Goal: Browse casually: Explore the website without a specific task or goal

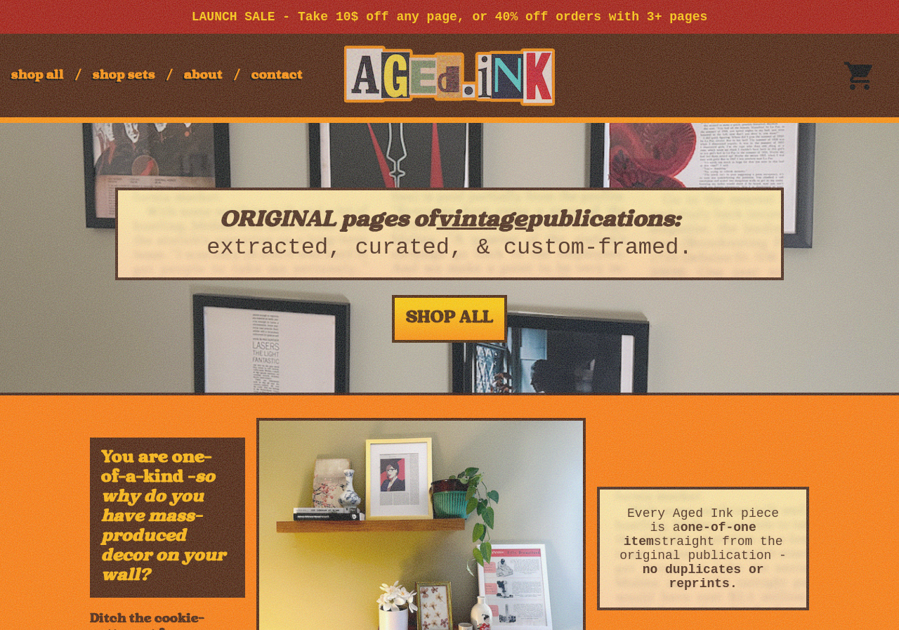
scroll to position [1066, 0]
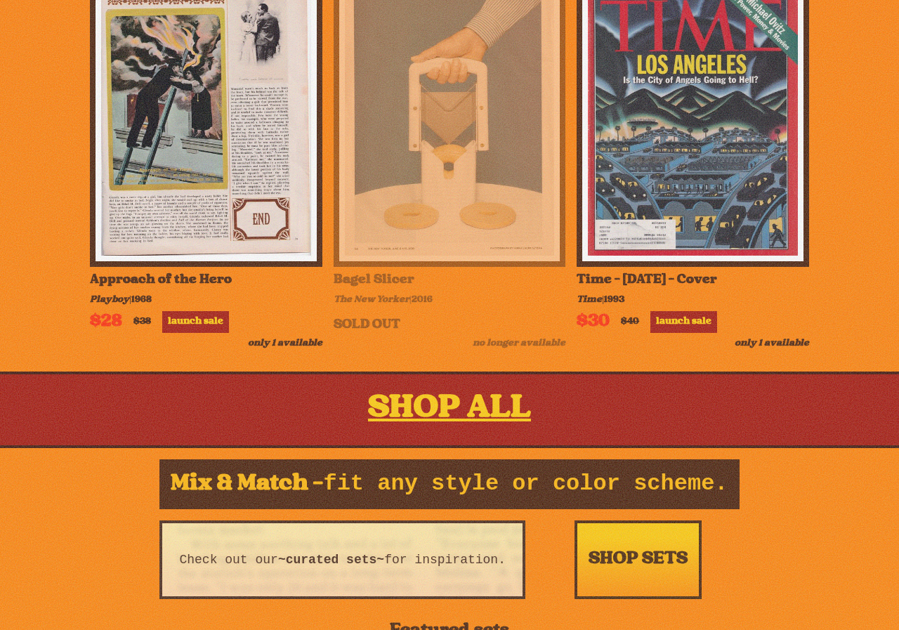
click at [424, 140] on img at bounding box center [449, 120] width 221 height 283
drag, startPoint x: 424, startPoint y: 215, endPoint x: 401, endPoint y: 287, distance: 75.1
click at [422, 217] on img at bounding box center [449, 120] width 221 height 283
click at [375, 306] on span "The New Yorker" at bounding box center [372, 300] width 76 height 11
click at [374, 288] on div "Bagel Slicer" at bounding box center [450, 280] width 233 height 15
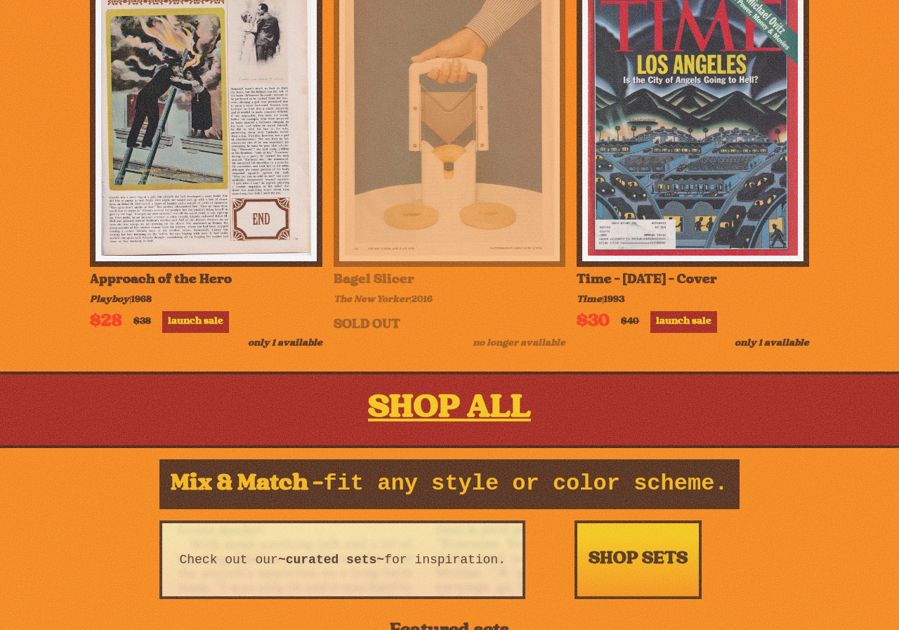
click at [374, 288] on div "Bagel Slicer" at bounding box center [450, 280] width 233 height 15
click at [370, 288] on div "Bagel Slicer" at bounding box center [450, 280] width 233 height 15
click at [401, 288] on div "Bagel Slicer" at bounding box center [450, 280] width 233 height 15
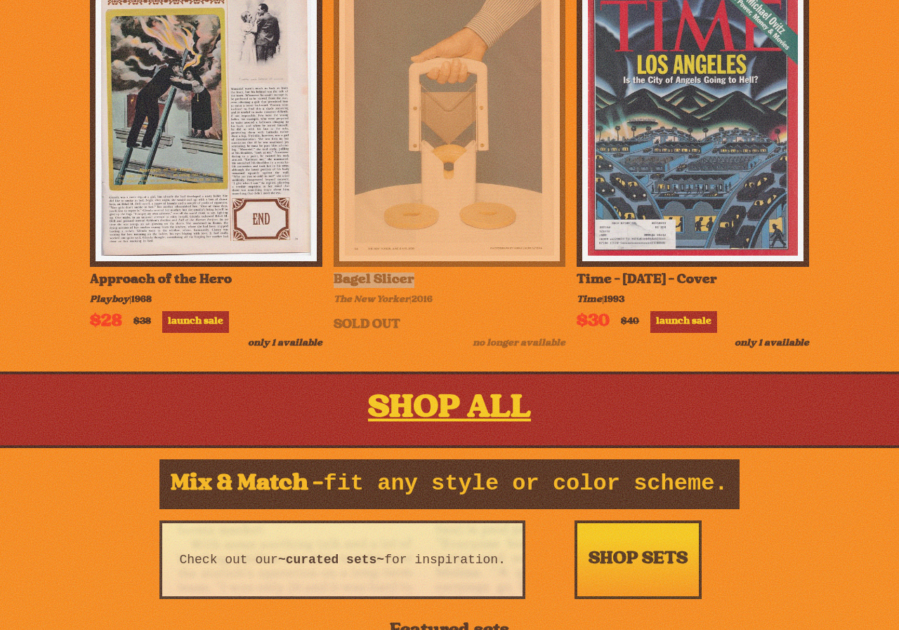
copy div "Bagel Slicer"
click at [431, 182] on img at bounding box center [449, 120] width 221 height 283
click at [386, 288] on div "Bagel Slicer" at bounding box center [450, 280] width 233 height 15
click at [358, 306] on span "The New Yorker" at bounding box center [372, 300] width 76 height 11
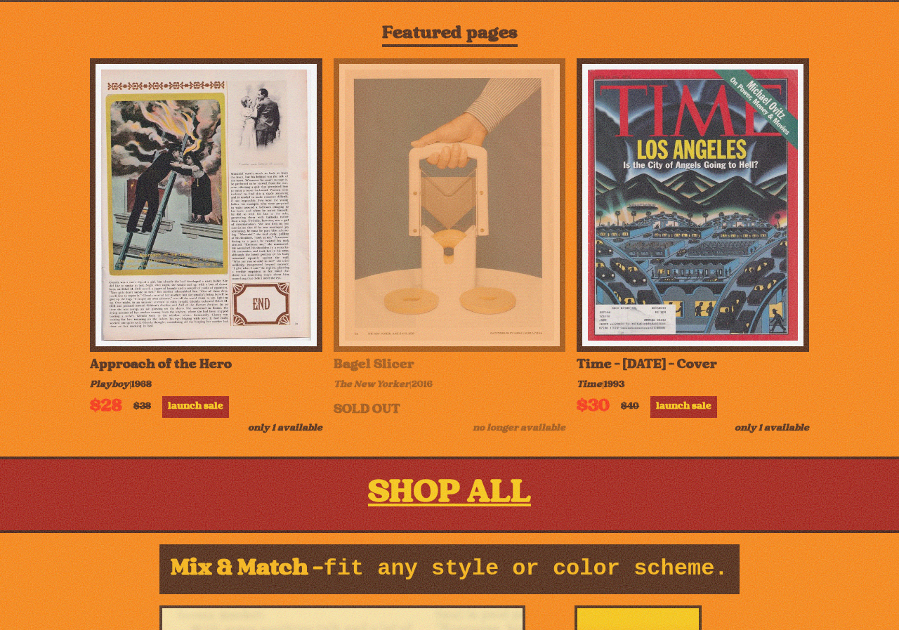
scroll to position [855, 0]
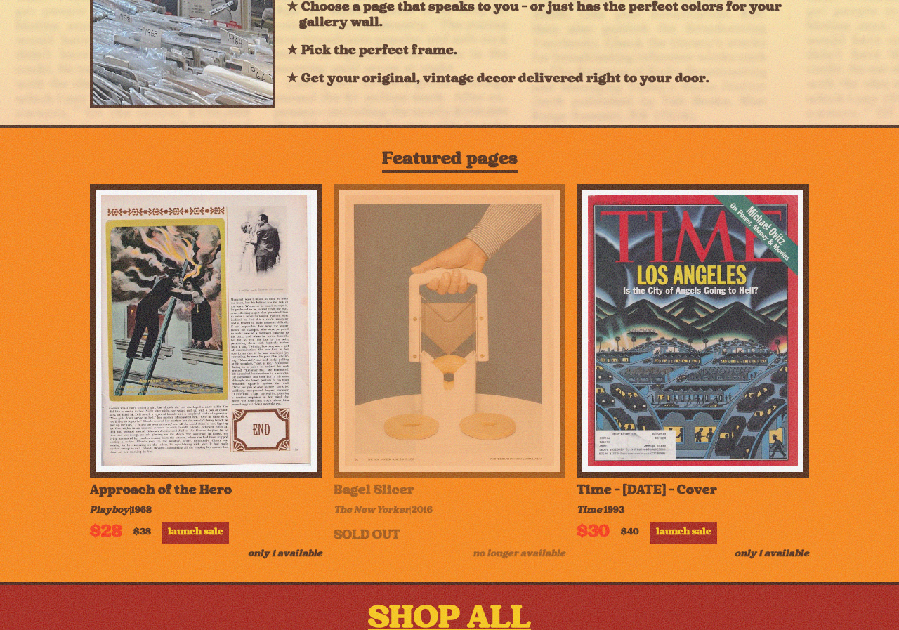
click at [461, 173] on h2 "Featured pages" at bounding box center [450, 161] width 136 height 22
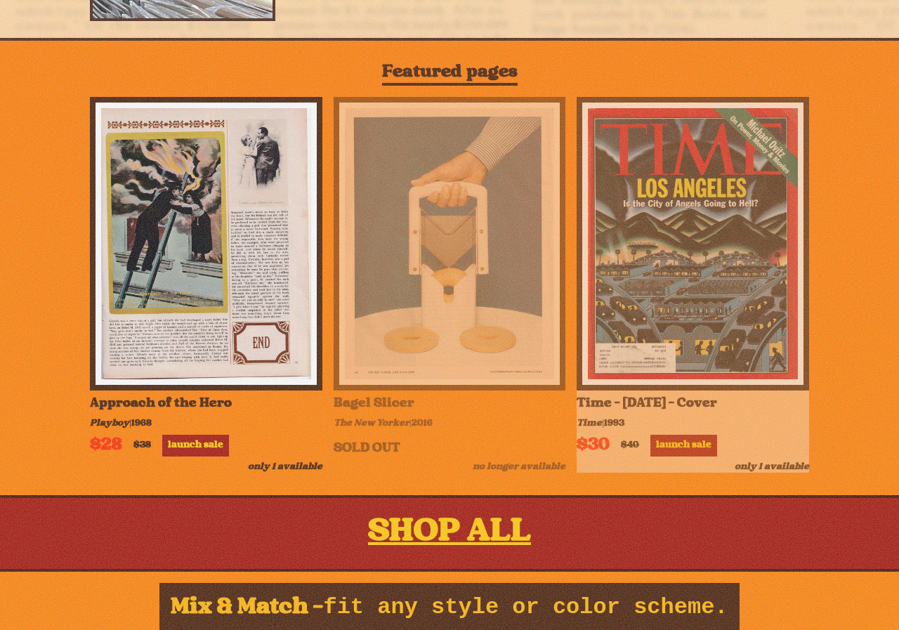
scroll to position [1066, 0]
